Goal: Obtain resource: Obtain resource

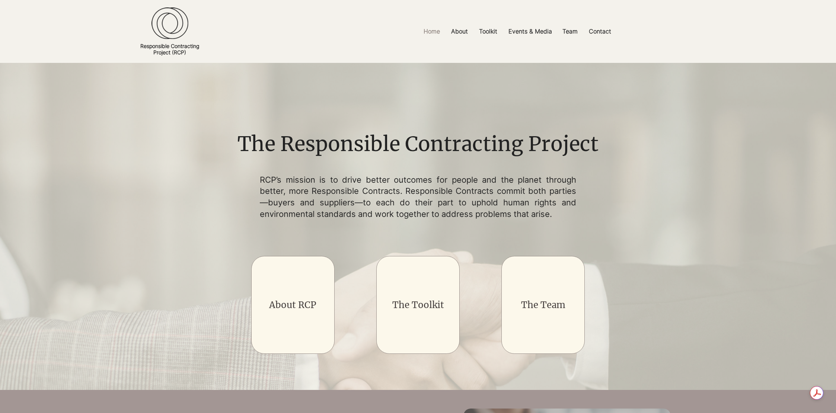
click at [462, 269] on div "About RCP The Toolkit The Team" at bounding box center [417, 304] width 335 height 139
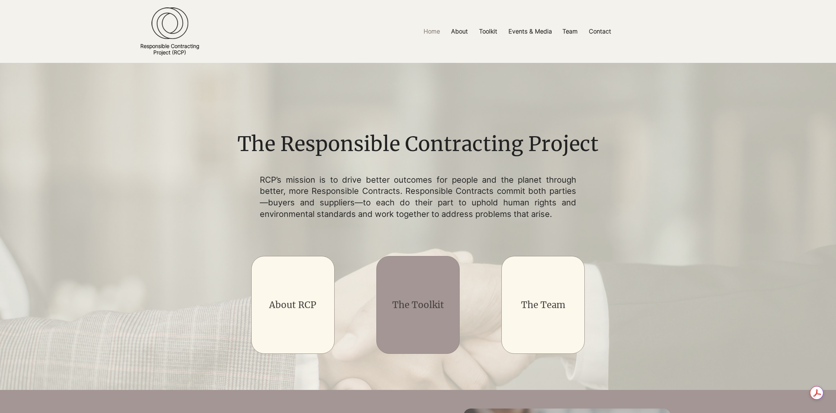
click at [434, 272] on div "main content" at bounding box center [418, 304] width 84 height 97
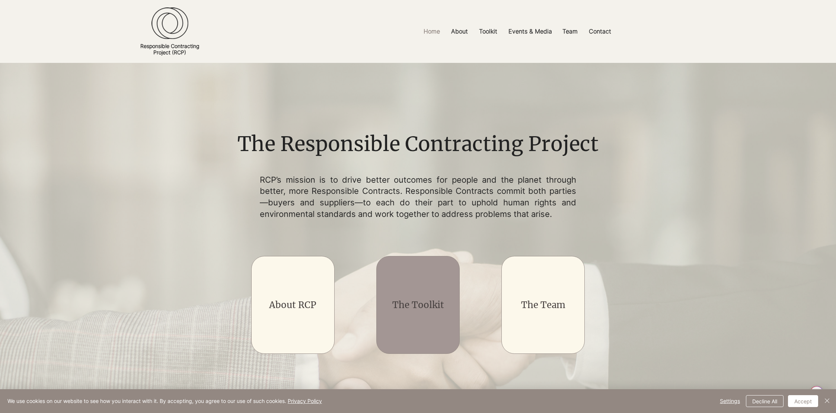
click at [428, 303] on link "The Toolkit" at bounding box center [418, 305] width 52 height 12
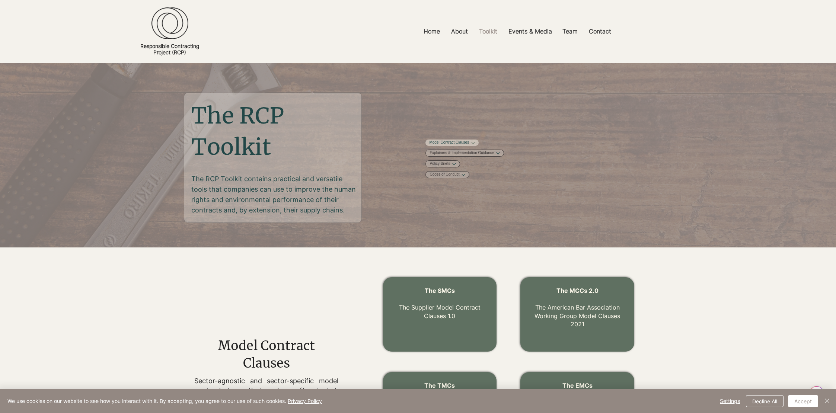
click at [469, 143] on link "Model Contract Clauses" at bounding box center [449, 143] width 40 height 6
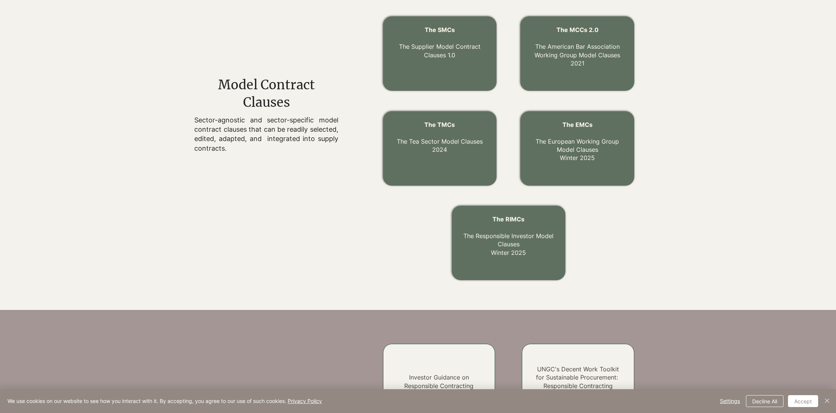
scroll to position [260, 0]
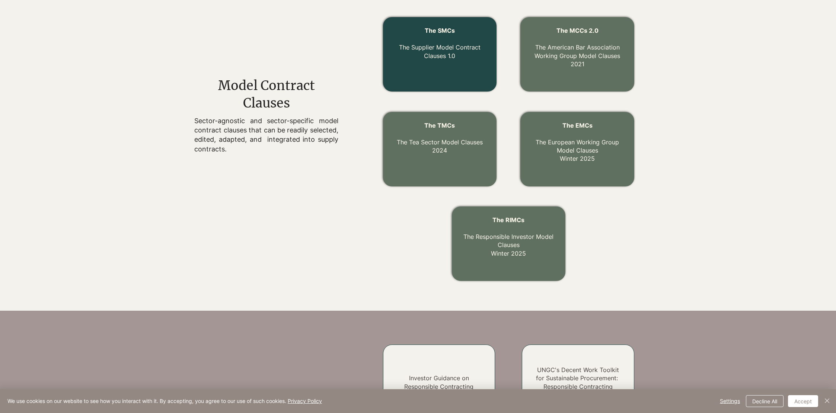
click at [458, 44] on link "The Supplier Model Contract Clauses 1.0" at bounding box center [439, 52] width 81 height 16
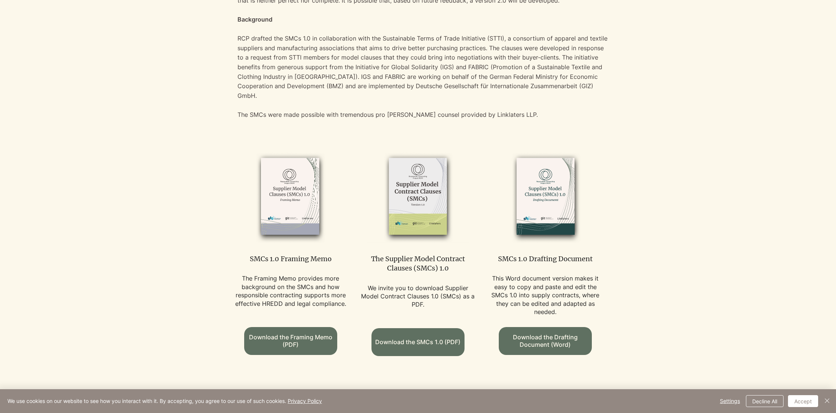
scroll to position [355, 0]
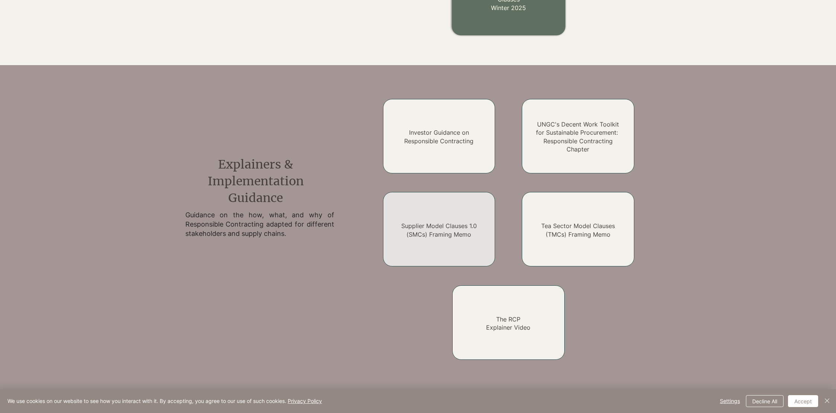
scroll to position [506, 0]
click at [457, 225] on link "Supplier Model Clauses 1.0 (SMCs) Framing Memo" at bounding box center [439, 230] width 76 height 16
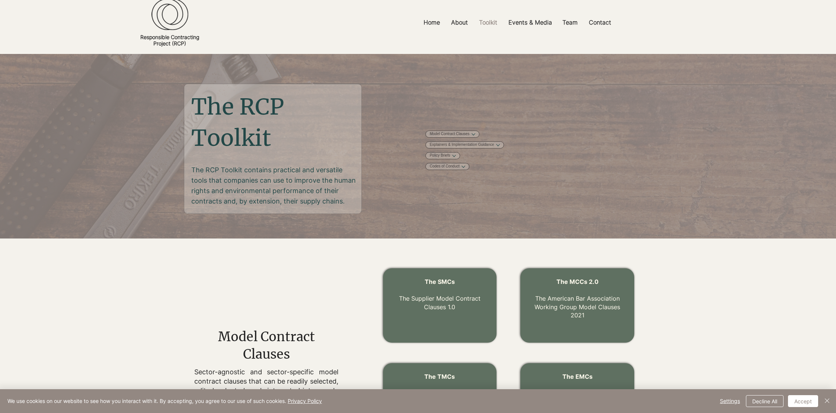
scroll to position [0, 0]
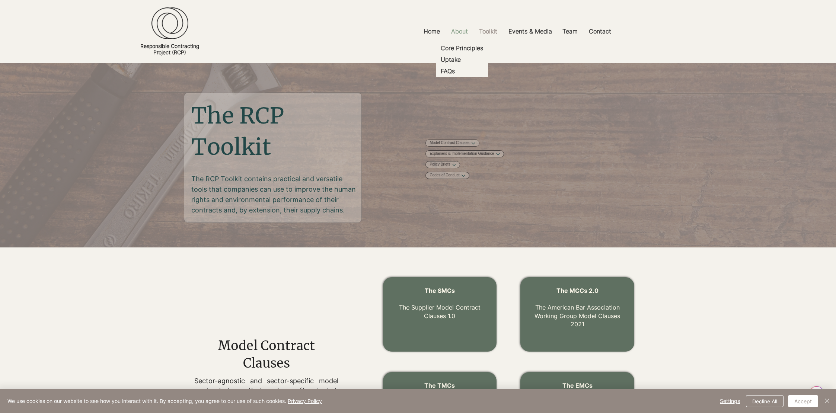
click at [468, 31] on p "About" at bounding box center [459, 31] width 24 height 17
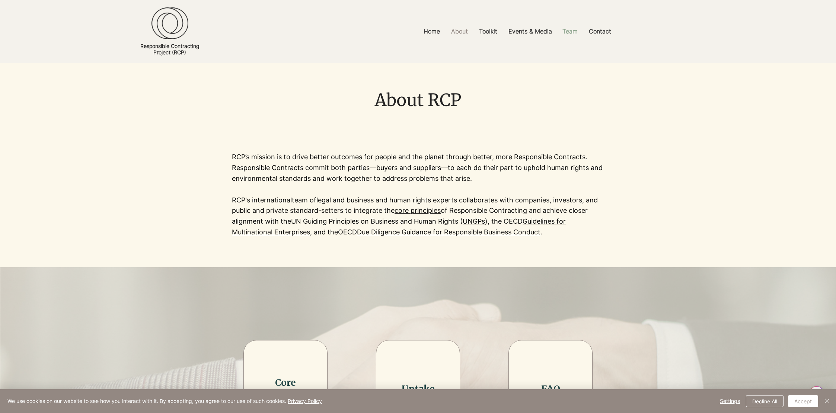
click at [570, 32] on p "Team" at bounding box center [569, 31] width 23 height 17
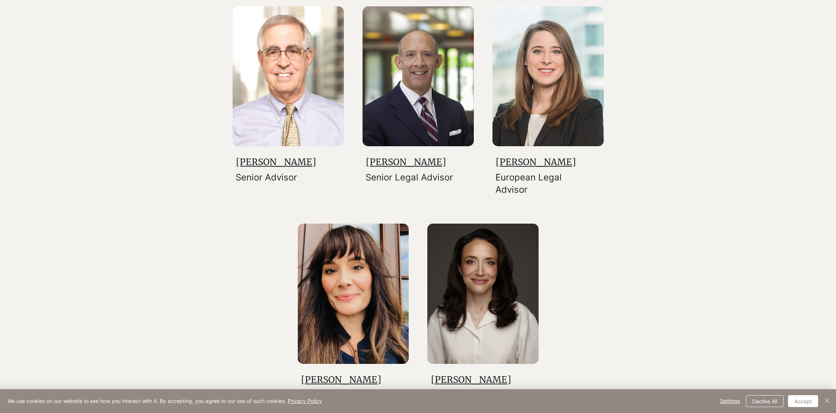
scroll to position [1114, 0]
